Goal: Find specific page/section: Find specific page/section

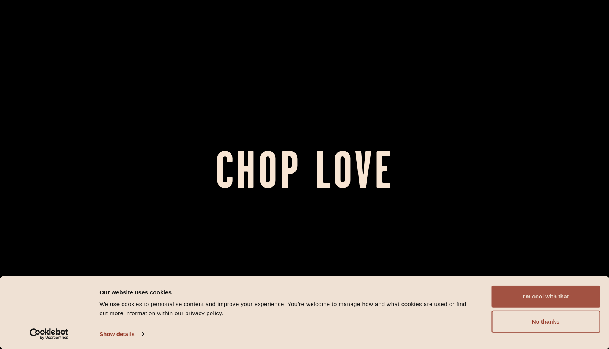
click at [521, 295] on button "I'm cool with that" at bounding box center [546, 297] width 109 height 22
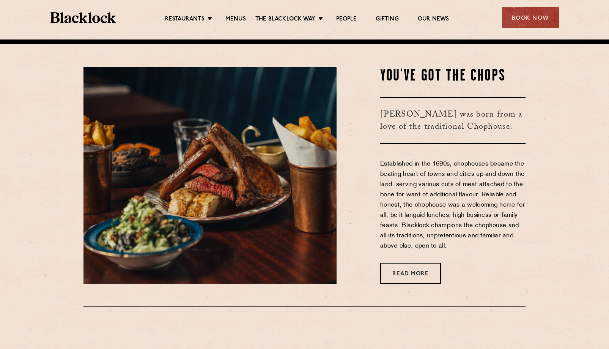
scroll to position [305, 0]
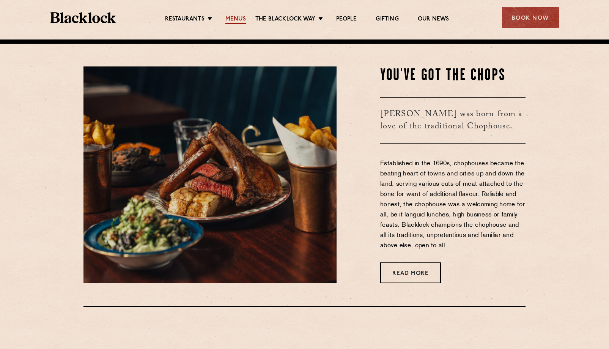
click at [229, 20] on link "Menus" at bounding box center [236, 20] width 21 height 8
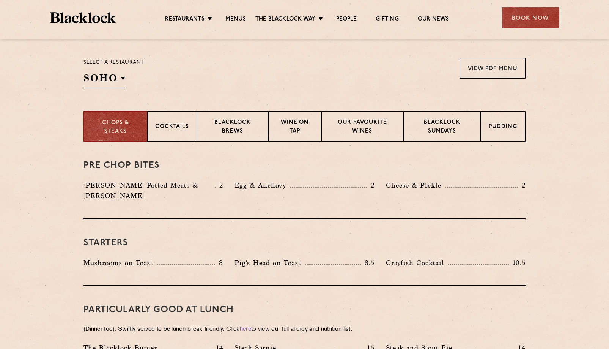
scroll to position [241, 0]
click at [461, 128] on p "Blacklock Sundays" at bounding box center [443, 127] width 62 height 18
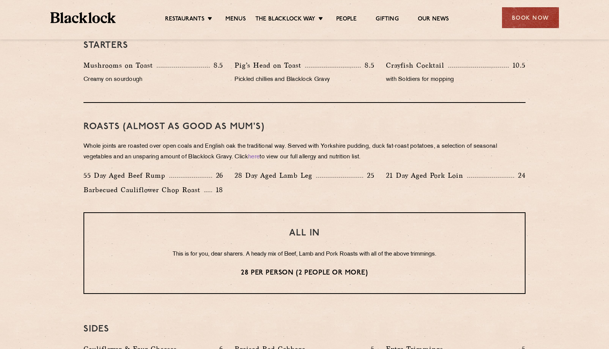
scroll to position [481, 0]
